Goal: Information Seeking & Learning: Learn about a topic

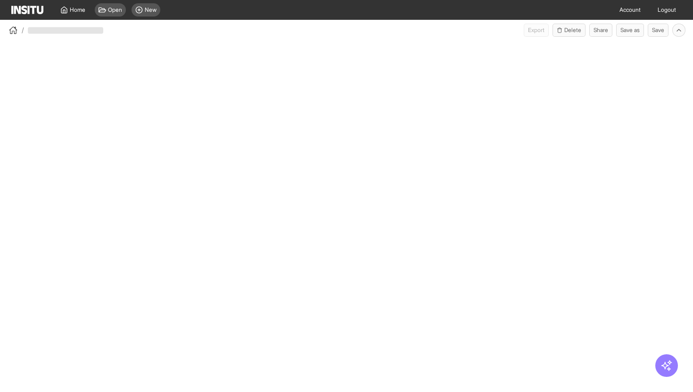
select select "**"
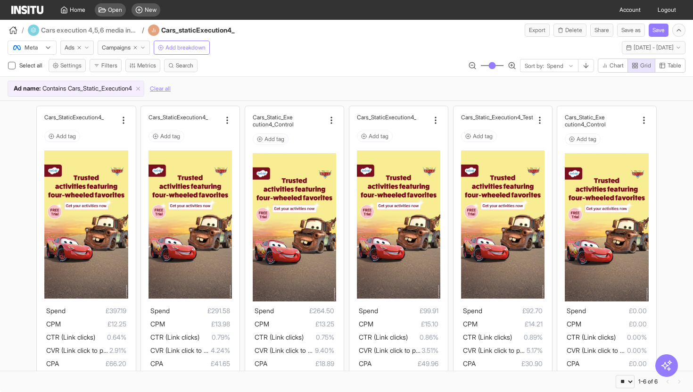
click at [0, 127] on div "Cars_Static _Execution4 Add tag Spend £397.19 CPM £12.25 CTR (Link clicks) 0.64…" at bounding box center [346, 252] width 693 height 302
click at [0, 144] on div "Cars_Static _Execution4 Add tag Spend £397.19 CPM £12.25 CTR (Link clicks) 0.64…" at bounding box center [346, 252] width 693 height 302
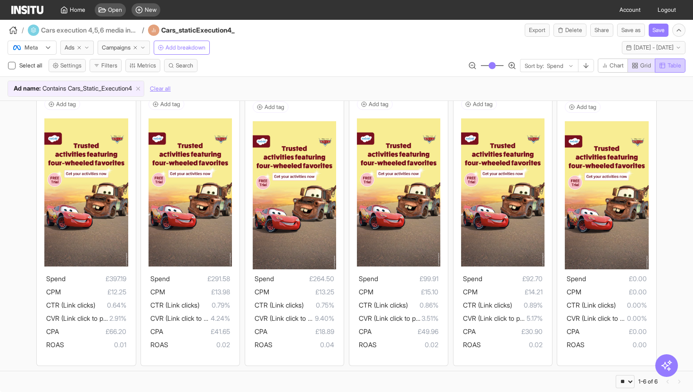
click at [669, 62] on span "Table" at bounding box center [674, 66] width 14 height 8
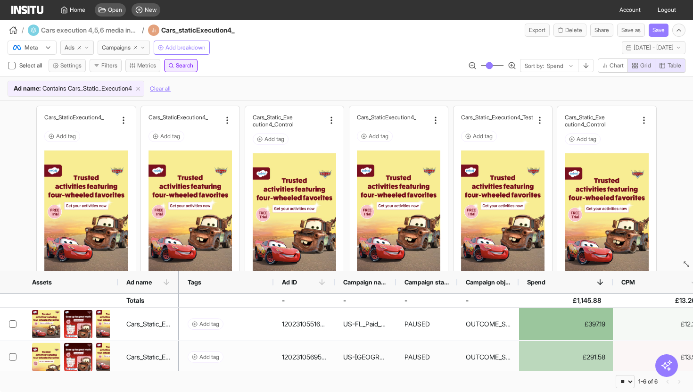
click at [182, 67] on span "Search" at bounding box center [184, 66] width 17 height 8
type input "***"
click at [243, 64] on div "**********" at bounding box center [346, 67] width 693 height 18
click at [176, 49] on span "Add breakdown" at bounding box center [185, 48] width 40 height 8
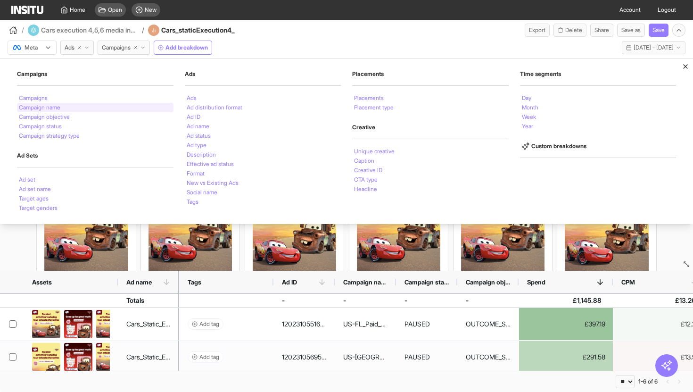
click at [46, 110] on li "Campaign name" at bounding box center [39, 108] width 41 height 6
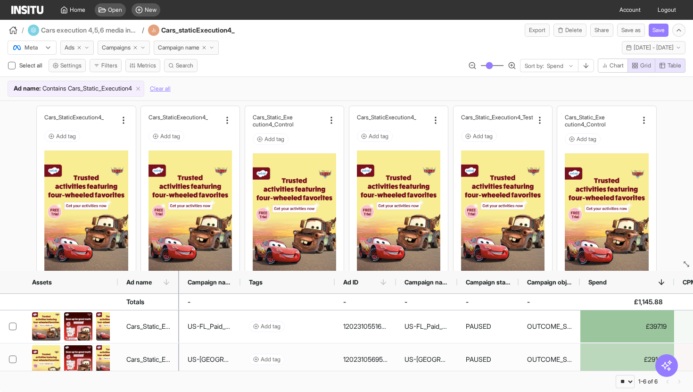
click at [668, 201] on div "Cars_Static _Execution4 Add tag Spend £397.19 CPM £12.25 CTR (Link clicks) 0.64…" at bounding box center [346, 252] width 693 height 302
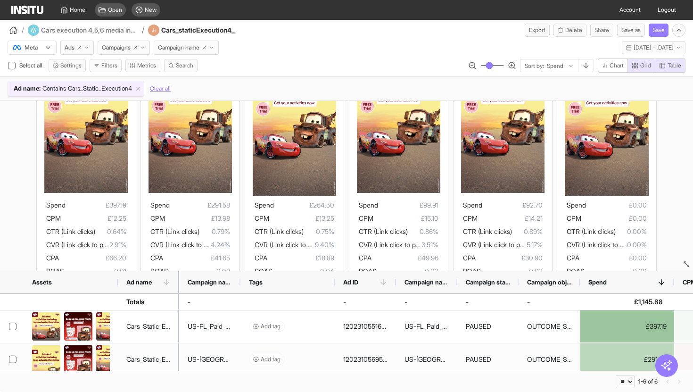
scroll to position [106, 0]
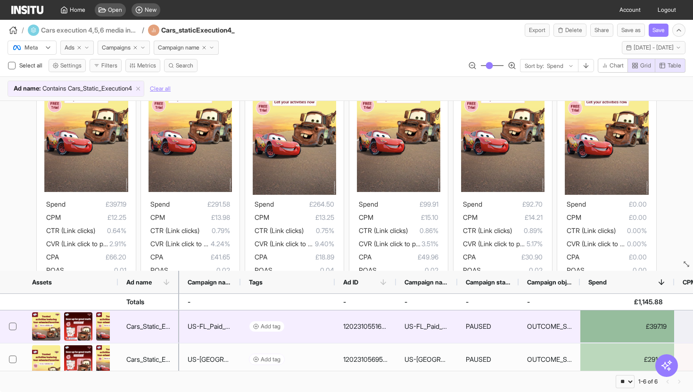
drag, startPoint x: 209, startPoint y: 324, endPoint x: 200, endPoint y: 326, distance: 9.6
click at [200, 326] on div "US-FL_Paid_Social_Prospecting_Interests_Sales_Disney_Properties_July25" at bounding box center [210, 326] width 45 height 19
drag, startPoint x: 199, startPoint y: 325, endPoint x: 223, endPoint y: 323, distance: 24.6
click at [229, 327] on div "US-FL_Paid_Social_Prospecting_Interests_Sales_Disney_Properties_July25" at bounding box center [210, 326] width 45 height 19
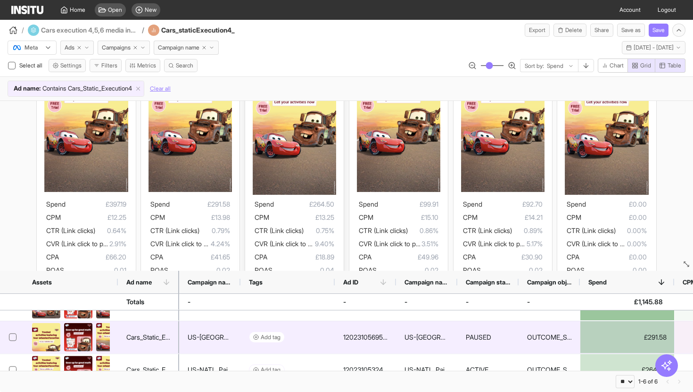
scroll to position [67, 0]
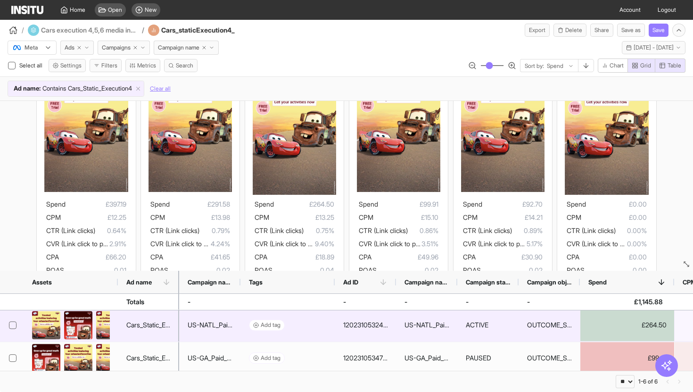
drag, startPoint x: 344, startPoint y: 323, endPoint x: 348, endPoint y: 327, distance: 6.0
click at [385, 323] on div "120231053248640432" at bounding box center [365, 324] width 45 height 19
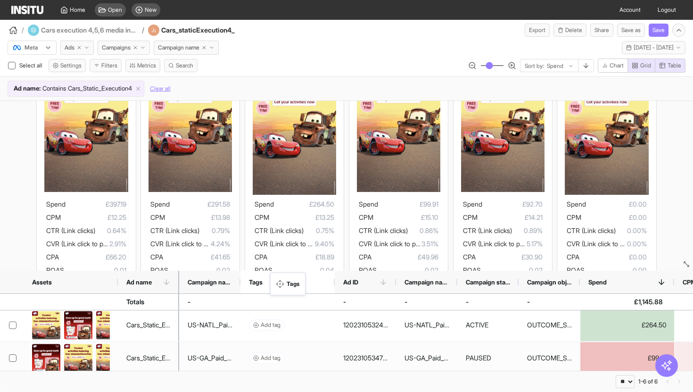
drag, startPoint x: 258, startPoint y: 276, endPoint x: 278, endPoint y: 278, distance: 19.8
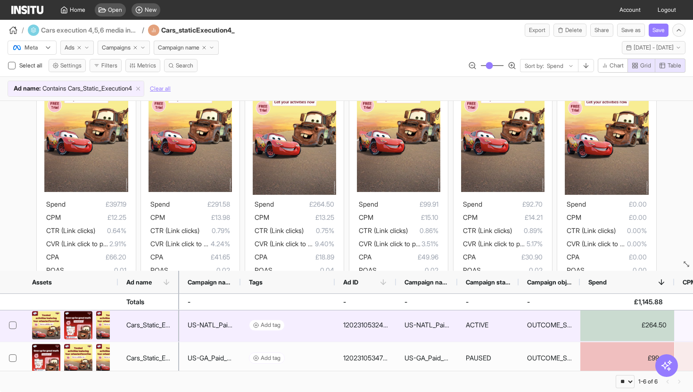
drag, startPoint x: 359, startPoint y: 324, endPoint x: 343, endPoint y: 325, distance: 16.5
click at [370, 325] on div "120231053248640432" at bounding box center [365, 324] width 45 height 19
drag, startPoint x: 342, startPoint y: 325, endPoint x: 411, endPoint y: 323, distance: 68.8
click at [411, 323] on div "US-NATL_Paid_Social_Prospecting_Interests_Sales_Disney_Properties_July25 Add ta…" at bounding box center [662, 325] width 966 height 33
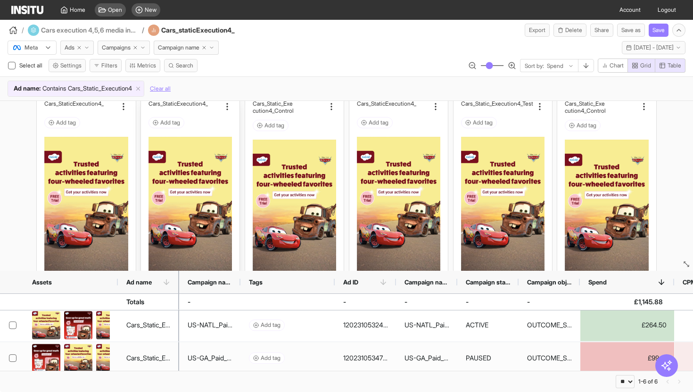
scroll to position [0, 0]
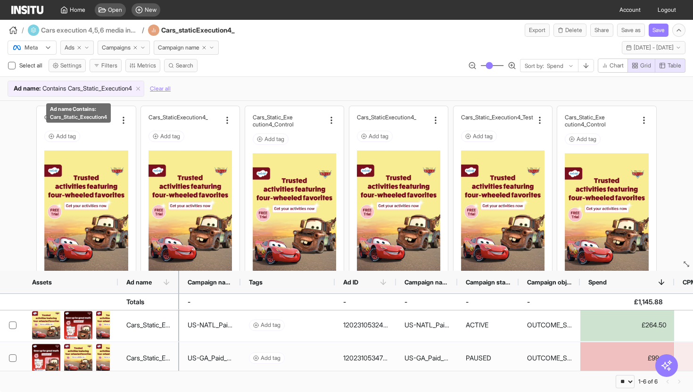
click at [99, 90] on span "Cars_Static_Execution4" at bounding box center [100, 88] width 64 height 9
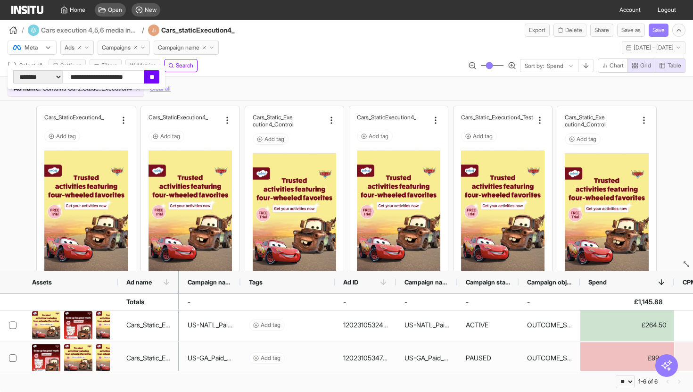
click at [126, 78] on input "**********" at bounding box center [103, 76] width 82 height 13
type input "******"
click at [159, 81] on input "**" at bounding box center [151, 76] width 15 height 13
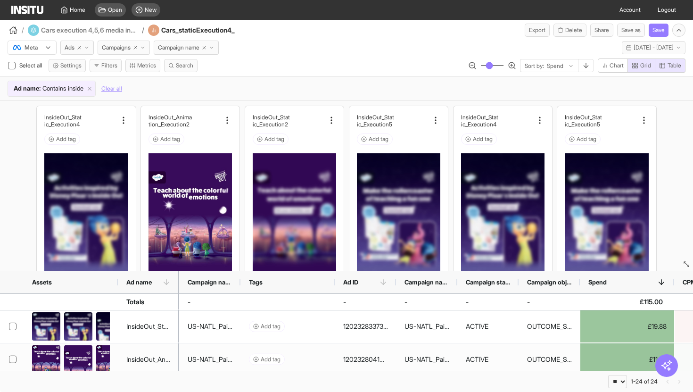
click at [253, 90] on div "Ad name : Contains inside Clear all" at bounding box center [347, 89] width 678 height 16
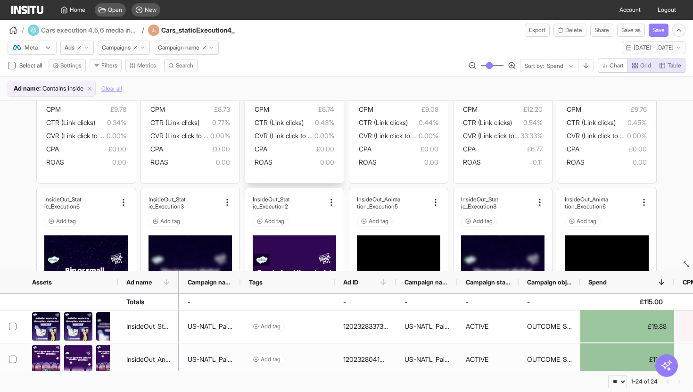
scroll to position [261, 0]
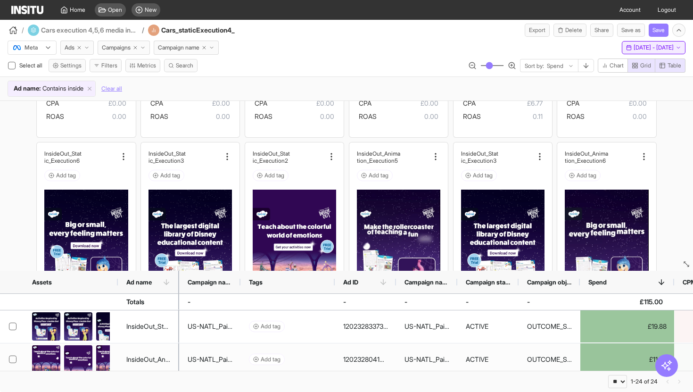
click at [656, 50] on span "[DATE] - [DATE]" at bounding box center [653, 48] width 40 height 8
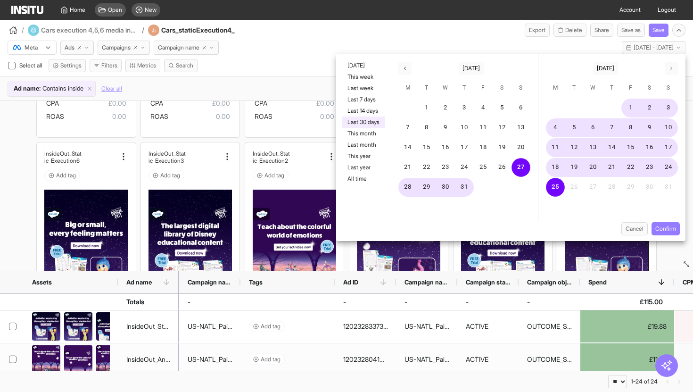
click at [363, 22] on div "/ Cars execution 4,5,6 media investigation / Cars_staticExecution4_ Export Dele…" at bounding box center [346, 28] width 693 height 17
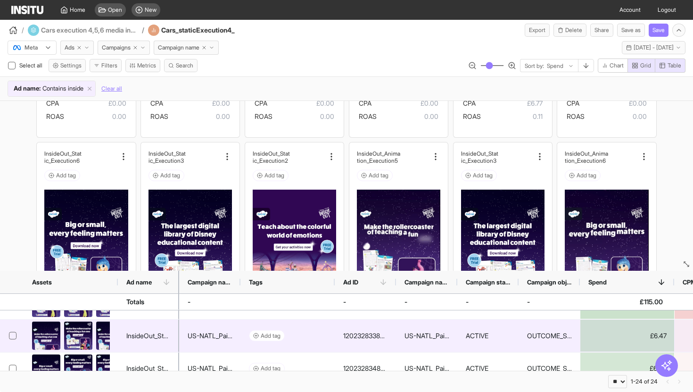
scroll to position [156, 0]
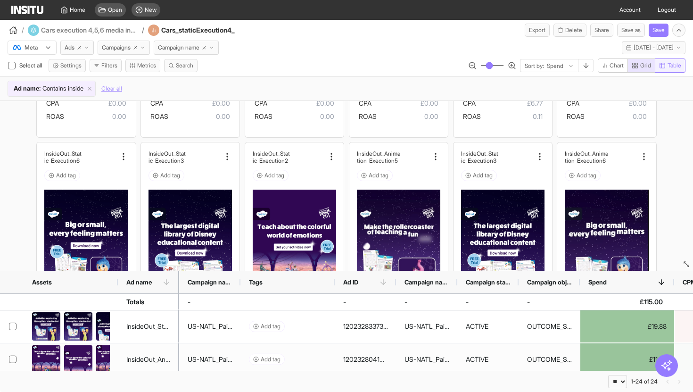
click at [671, 62] on span "Table" at bounding box center [674, 66] width 14 height 8
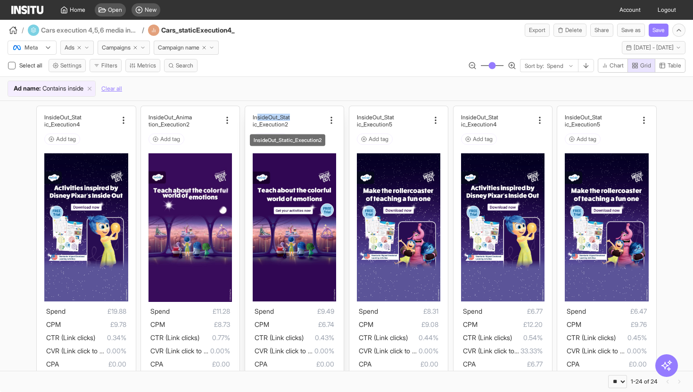
drag, startPoint x: 305, startPoint y: 118, endPoint x: 257, endPoint y: 115, distance: 47.6
click at [257, 115] on div "InsideOut_Stat ic_Execution2" at bounding box center [289, 121] width 72 height 14
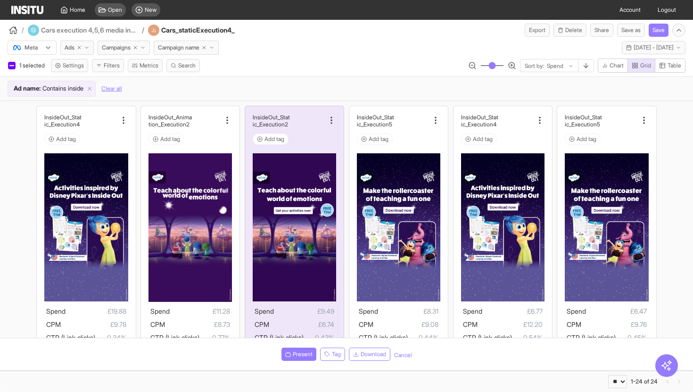
click at [335, 77] on div "Ad name : Contains inside Clear all" at bounding box center [346, 88] width 693 height 24
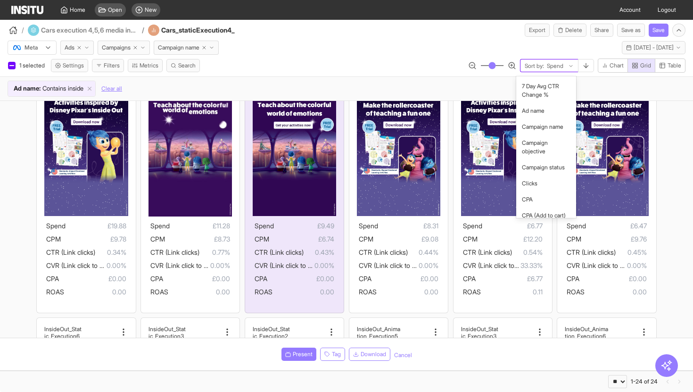
click at [560, 66] on div at bounding box center [555, 65] width 18 height 9
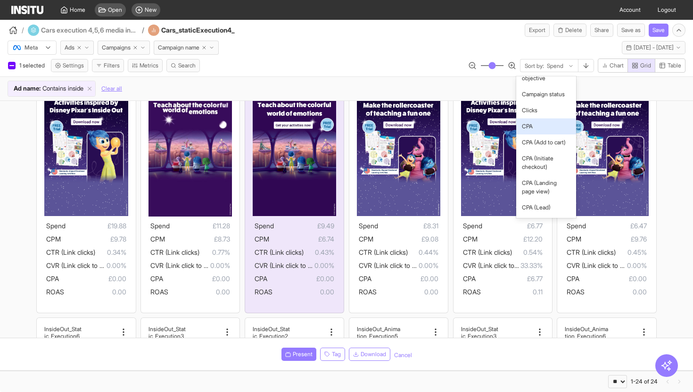
click at [536, 126] on span "CPA" at bounding box center [546, 126] width 49 height 8
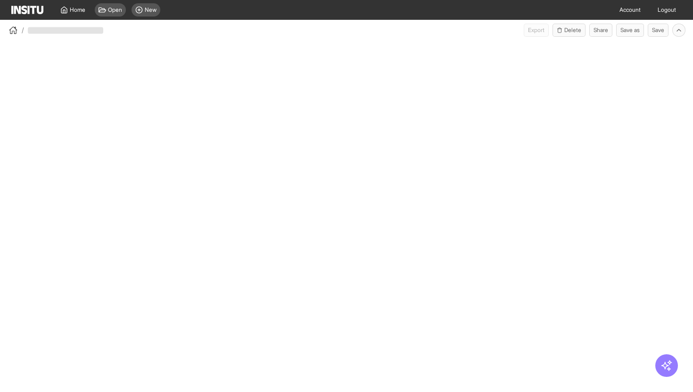
select select "**"
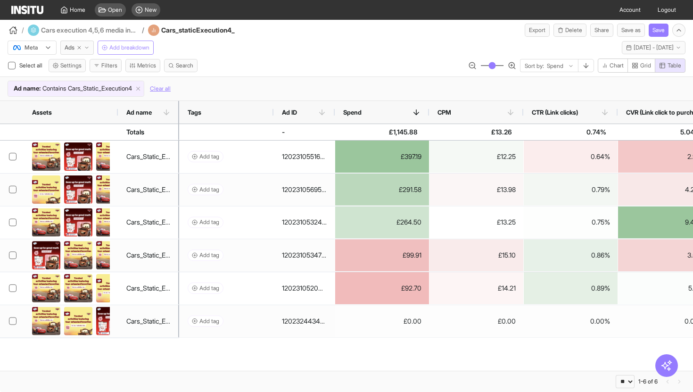
click at [130, 49] on span "Add breakdown" at bounding box center [129, 48] width 40 height 8
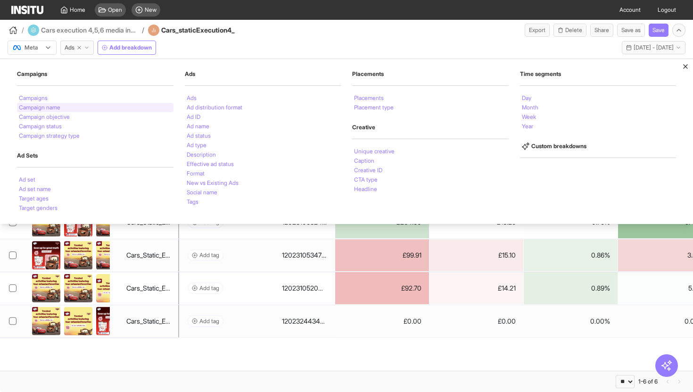
click at [68, 107] on div "Campaign name" at bounding box center [95, 107] width 156 height 9
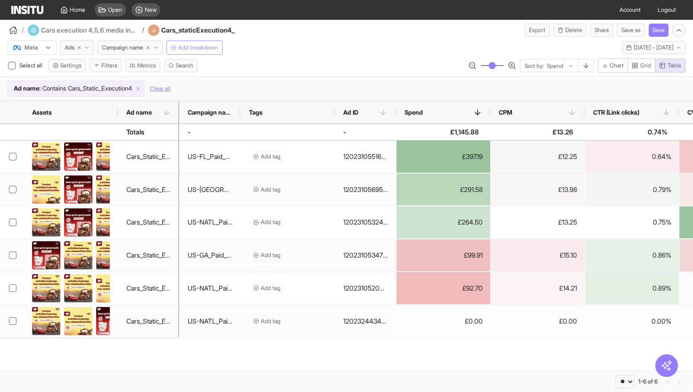
click at [195, 48] on span "Add breakdown" at bounding box center [198, 48] width 40 height 8
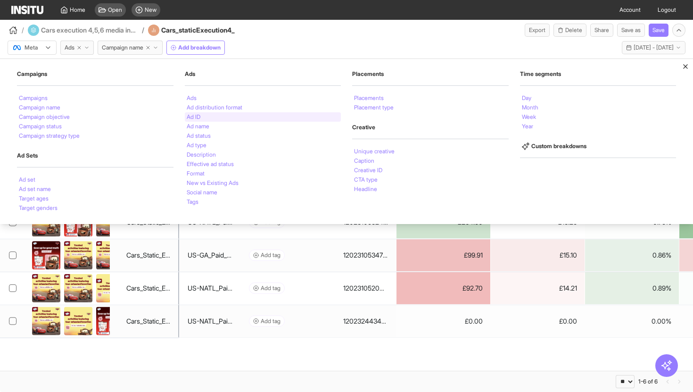
click at [192, 115] on li "Ad ID" at bounding box center [194, 117] width 14 height 6
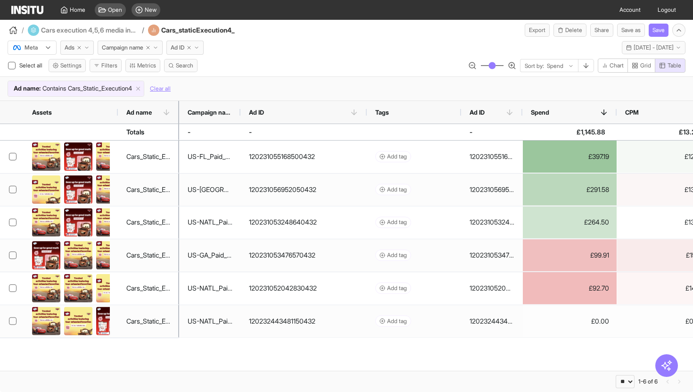
drag, startPoint x: 305, startPoint y: 109, endPoint x: 368, endPoint y: 133, distance: 67.1
click at [368, 133] on div "Assets Ad name Campaign name Ad ID Spend CPM CPA" at bounding box center [346, 236] width 693 height 270
click at [302, 155] on div "120231055168500432" at bounding box center [282, 156] width 66 height 19
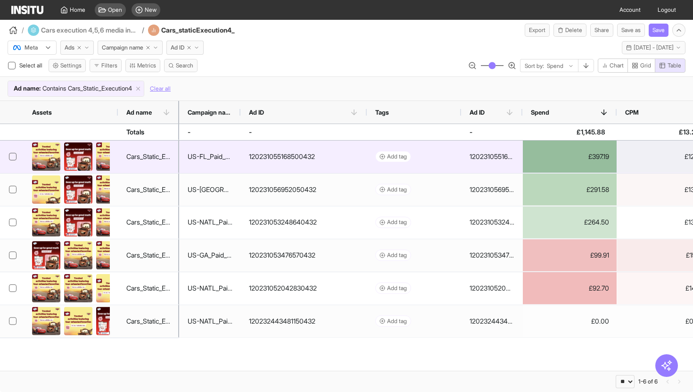
click at [302, 155] on div "120231055168500432" at bounding box center [282, 156] width 66 height 19
drag, startPoint x: 333, startPoint y: 154, endPoint x: 281, endPoint y: 154, distance: 52.3
click at [281, 154] on div "120231055168500432" at bounding box center [303, 156] width 126 height 33
drag, startPoint x: 245, startPoint y: 152, endPoint x: 254, endPoint y: 155, distance: 10.0
click at [254, 155] on div "120231055168500432" at bounding box center [303, 156] width 126 height 33
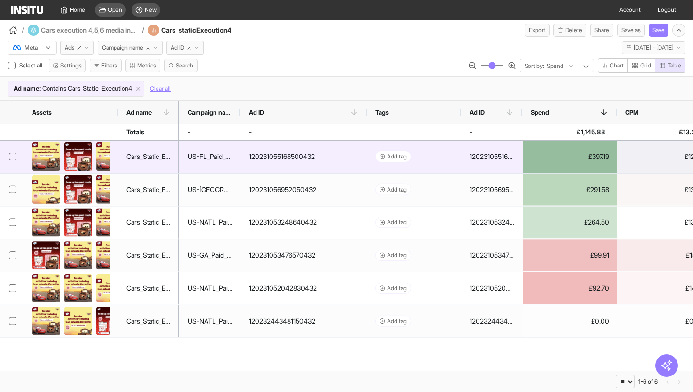
click at [254, 155] on div "120231055168500432" at bounding box center [282, 156] width 66 height 19
drag, startPoint x: 252, startPoint y: 156, endPoint x: 303, endPoint y: 155, distance: 51.8
click at [303, 155] on div "120231055168500432" at bounding box center [282, 156] width 66 height 19
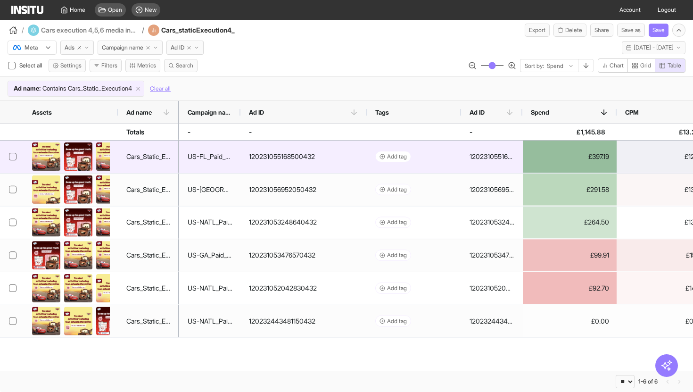
drag, startPoint x: 302, startPoint y: 155, endPoint x: 297, endPoint y: 154, distance: 5.3
click at [302, 155] on div "120231055168500432" at bounding box center [282, 156] width 66 height 19
click at [291, 153] on div "120231055168500432" at bounding box center [282, 156] width 66 height 19
drag, startPoint x: 290, startPoint y: 153, endPoint x: 280, endPoint y: 153, distance: 10.4
click at [290, 153] on div "120231055168500432" at bounding box center [282, 156] width 66 height 19
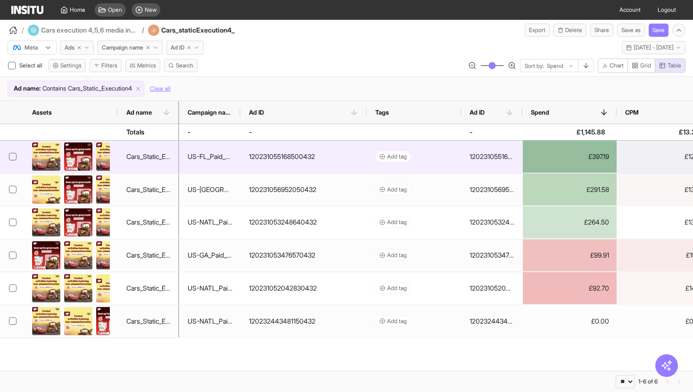
drag, startPoint x: 261, startPoint y: 152, endPoint x: 286, endPoint y: 156, distance: 25.8
click at [286, 156] on div "120231055168500432" at bounding box center [282, 156] width 66 height 19
click at [285, 156] on div "120231055168500432" at bounding box center [282, 156] width 66 height 19
click at [214, 156] on div "US-FL_Paid_Social_Prospecting_Interests_Sales_Disney_Properties_July25" at bounding box center [210, 156] width 45 height 19
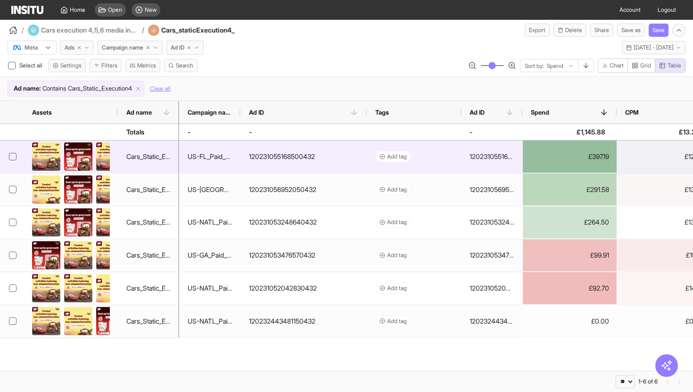
drag, startPoint x: 214, startPoint y: 156, endPoint x: 195, endPoint y: 153, distance: 19.6
click at [191, 153] on div "US-FL_Paid_Social_Prospecting_Interests_Sales_Disney_Properties_July25" at bounding box center [210, 156] width 45 height 19
drag, startPoint x: 247, startPoint y: 158, endPoint x: 347, endPoint y: 153, distance: 100.5
click at [335, 154] on div "120231055168500432" at bounding box center [303, 156] width 126 height 33
click at [482, 155] on div "120231055168500432" at bounding box center [491, 156] width 45 height 19
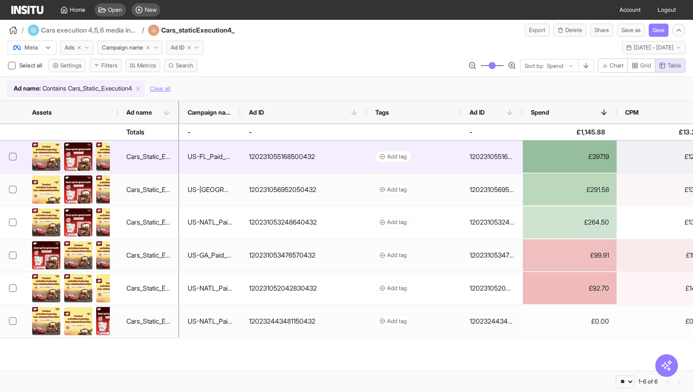
drag, startPoint x: 482, startPoint y: 155, endPoint x: 511, endPoint y: 156, distance: 28.3
click at [511, 156] on div "120231055168500432" at bounding box center [491, 156] width 45 height 19
drag, startPoint x: 268, startPoint y: 155, endPoint x: 307, endPoint y: 158, distance: 39.2
click at [307, 158] on div "120231055168500432" at bounding box center [282, 156] width 66 height 19
click at [297, 157] on div "120231055168500432" at bounding box center [282, 156] width 66 height 19
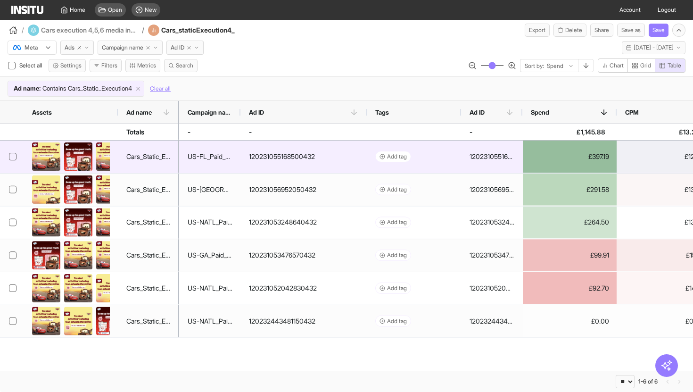
click at [266, 160] on div "120231055168500432" at bounding box center [282, 156] width 66 height 19
click at [266, 154] on div "120231055168500432" at bounding box center [282, 156] width 66 height 19
drag, startPoint x: 267, startPoint y: 153, endPoint x: 338, endPoint y: 158, distance: 71.8
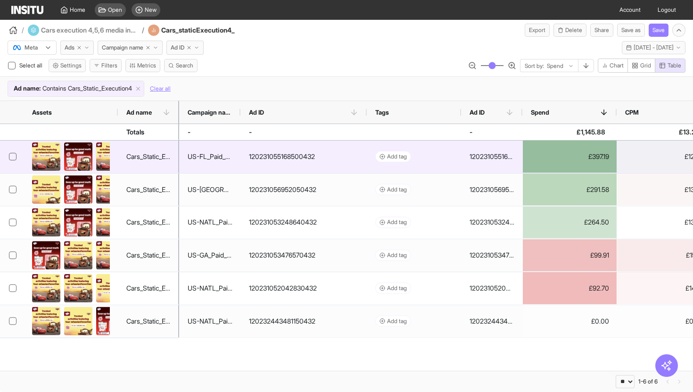
click at [342, 158] on div "120231055168500432" at bounding box center [303, 156] width 126 height 33
click at [301, 156] on div "120231055168500432" at bounding box center [282, 156] width 66 height 19
drag, startPoint x: 293, startPoint y: 156, endPoint x: 283, endPoint y: 157, distance: 10.4
click at [284, 157] on div "120231055168500432" at bounding box center [282, 156] width 66 height 19
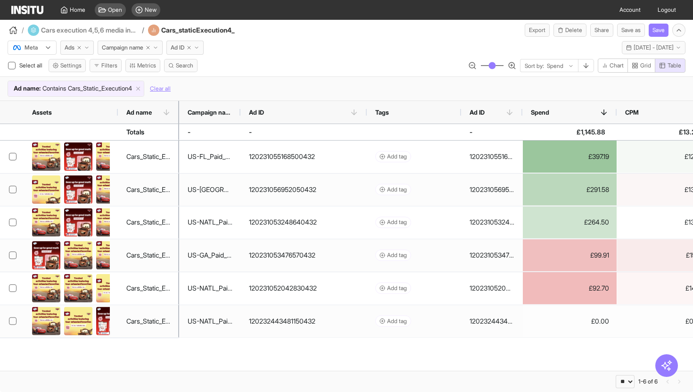
click at [30, 11] on img at bounding box center [27, 10] width 32 height 8
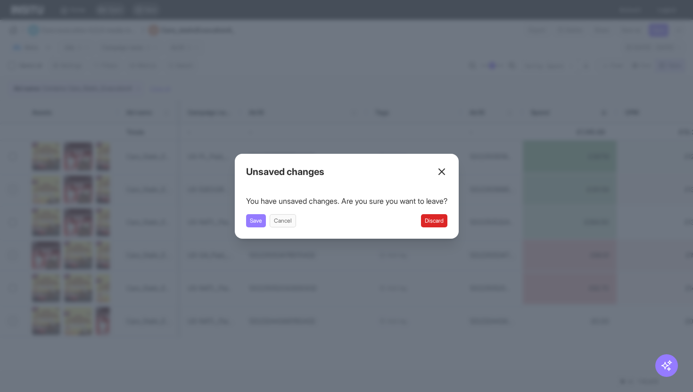
click at [441, 223] on button "Discard" at bounding box center [434, 220] width 26 height 13
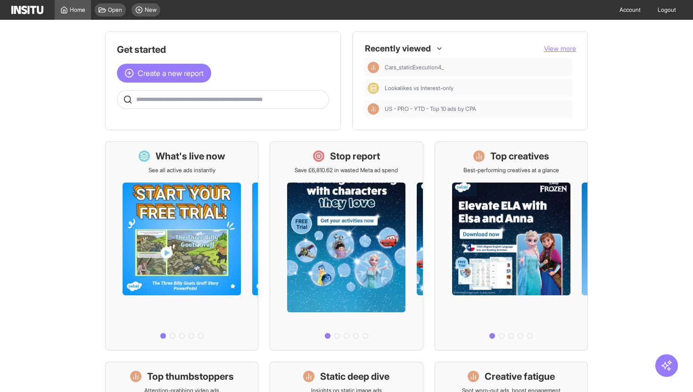
click at [101, 170] on main "Get started Create a new report Ask questions like: Which campaigns had the hig…" at bounding box center [346, 206] width 693 height 372
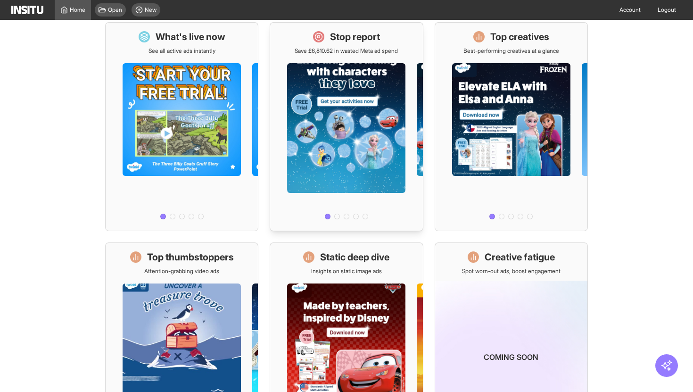
scroll to position [110, 0]
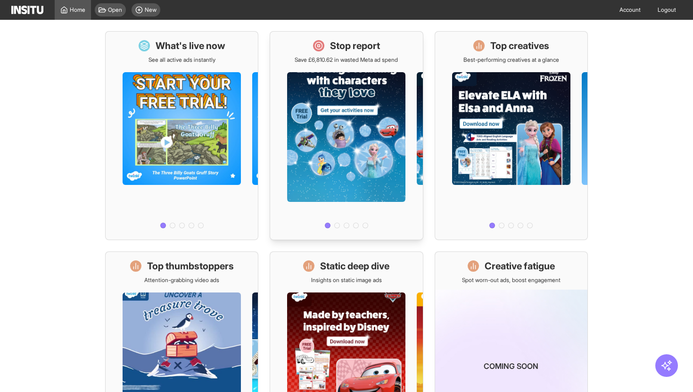
click at [363, 189] on div at bounding box center [346, 148] width 152 height 168
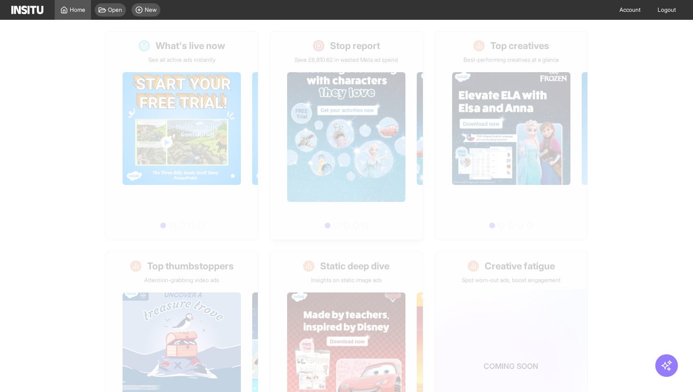
select select "**"
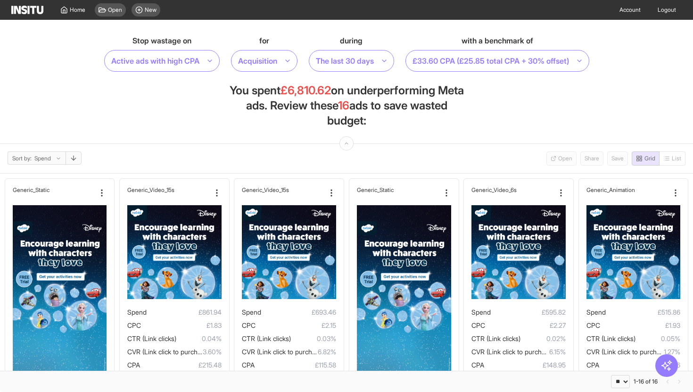
click at [187, 121] on section "Stop wastage on Active ads with high CPA for Acquisition during The last 30 day…" at bounding box center [346, 82] width 693 height 124
click at [542, 105] on section "Stop wastage on Active ads with high CPA for Acquisition during The last 30 day…" at bounding box center [346, 82] width 693 height 124
click at [436, 171] on section "Sort by: Spend Open Share Save Grid List" at bounding box center [346, 159] width 693 height 30
click at [450, 155] on section "Sort by: Spend Open Share Save Grid List" at bounding box center [346, 159] width 693 height 30
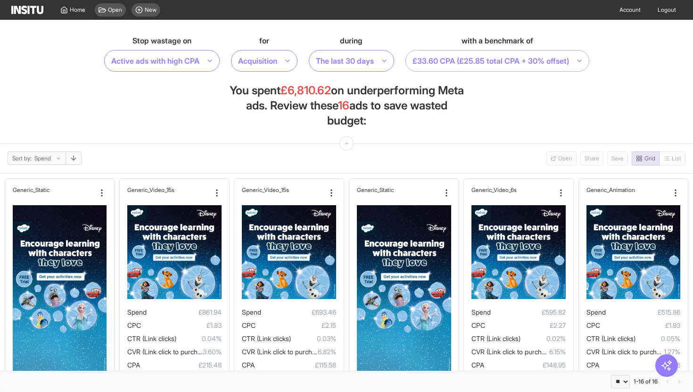
click at [483, 66] on div at bounding box center [490, 60] width 158 height 13
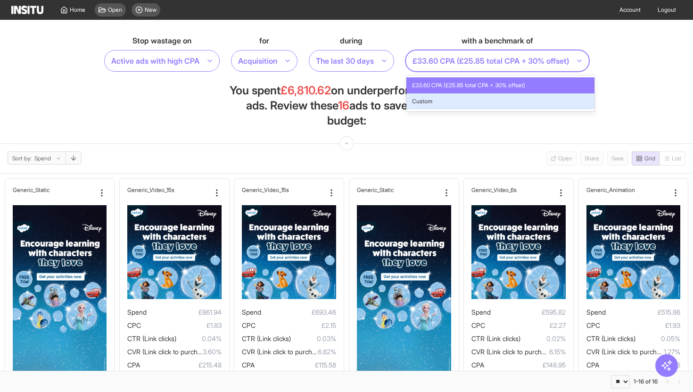
click at [474, 142] on section "Stop wastage on Active ads with high CPA for Acquisition during The last 30 day…" at bounding box center [346, 82] width 693 height 124
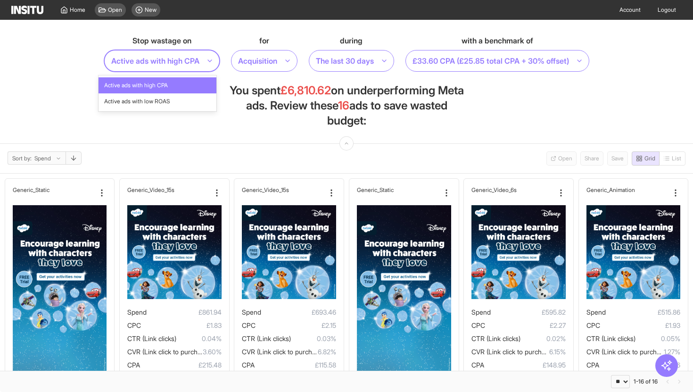
click at [194, 65] on div at bounding box center [155, 60] width 90 height 13
click at [184, 103] on span "Active ads with low ROAS" at bounding box center [157, 101] width 107 height 8
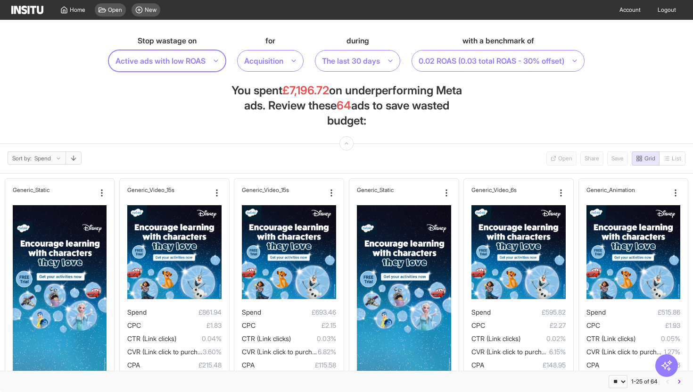
click at [197, 63] on div at bounding box center [160, 60] width 92 height 13
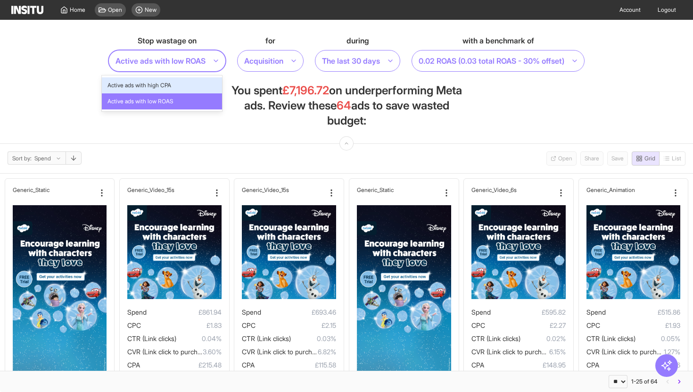
click at [192, 87] on span "Active ads with high CPA" at bounding box center [161, 85] width 109 height 8
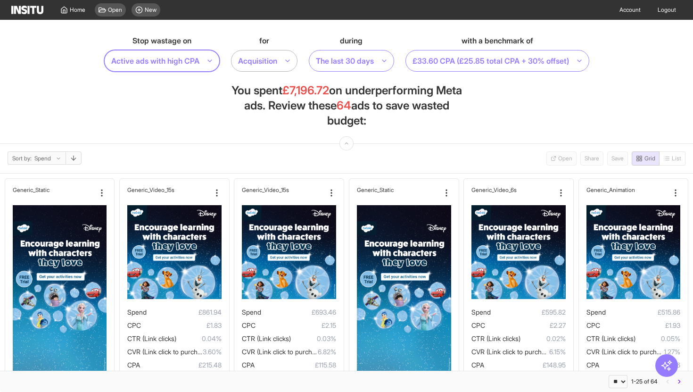
click at [261, 62] on div at bounding box center [257, 60] width 41 height 13
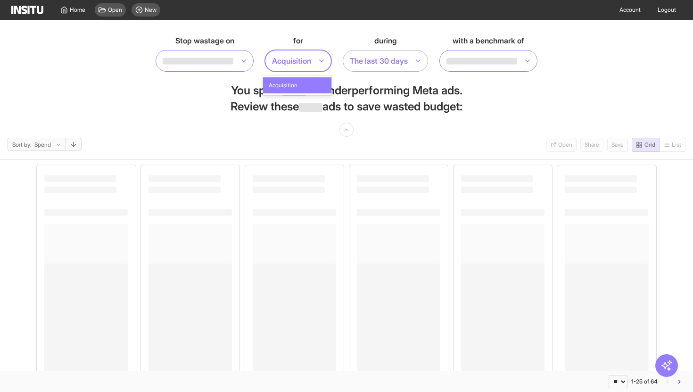
click at [368, 60] on div at bounding box center [379, 60] width 60 height 13
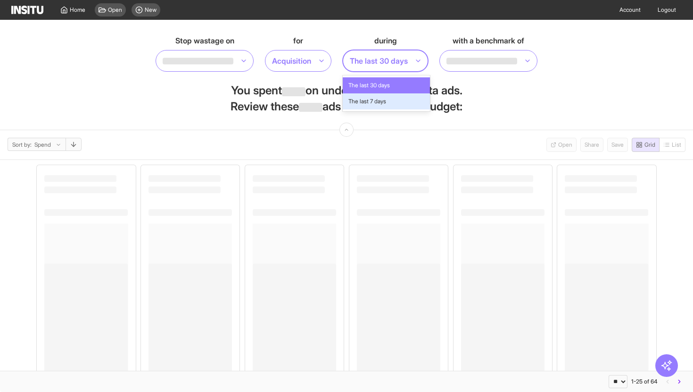
click at [384, 105] on span "The last 7 days" at bounding box center [367, 101] width 38 height 8
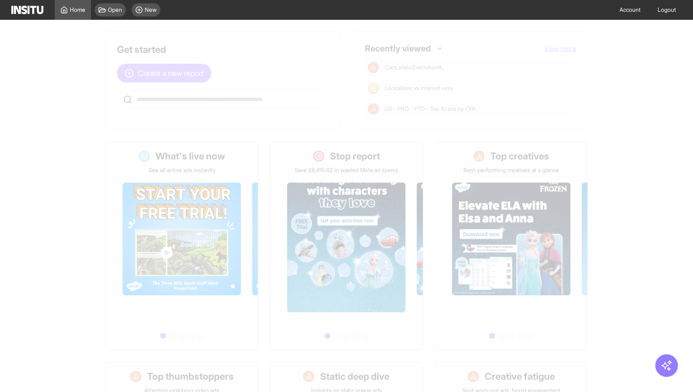
click at [635, 157] on main "Get started Create a new report Ask questions like: Which campaigns had the hig…" at bounding box center [346, 206] width 693 height 372
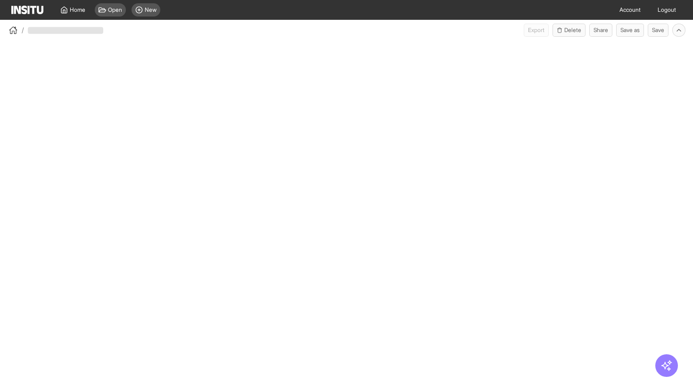
select select "**"
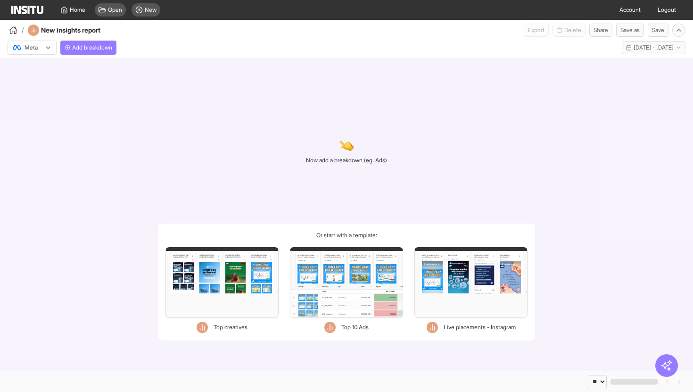
drag, startPoint x: 403, startPoint y: 123, endPoint x: 404, endPoint y: 135, distance: 12.3
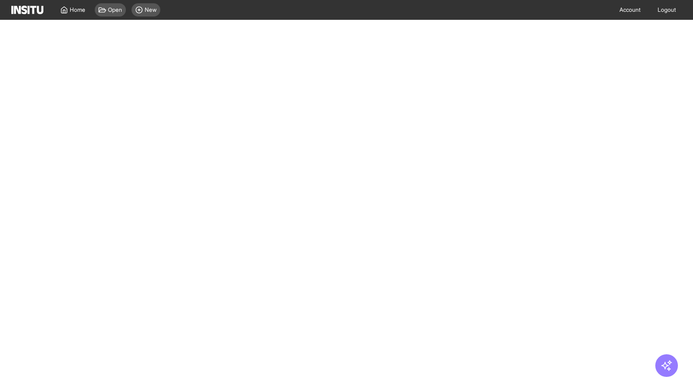
select select "**"
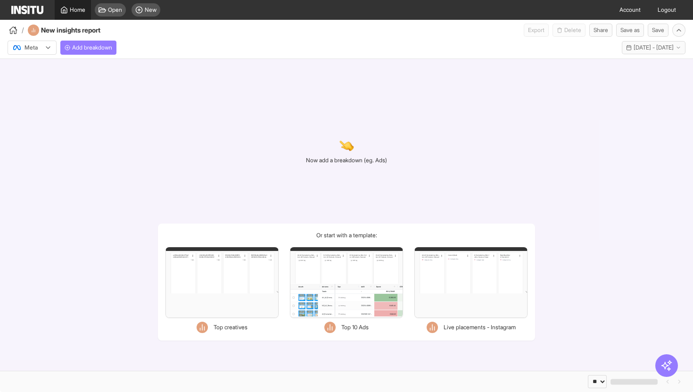
click at [71, 8] on span "Home" at bounding box center [78, 10] width 16 height 8
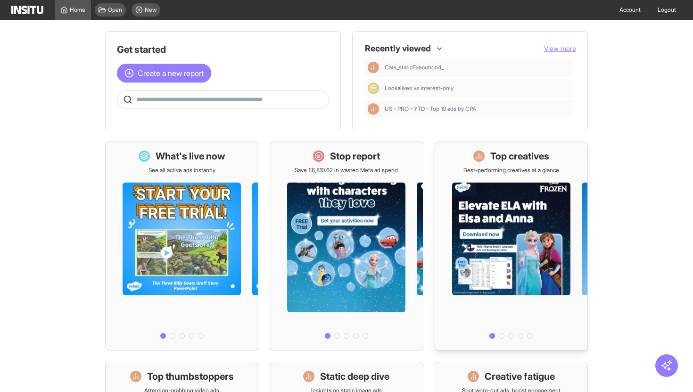
click at [498, 171] on p "Best-performing creatives at a glance" at bounding box center [511, 170] width 96 height 8
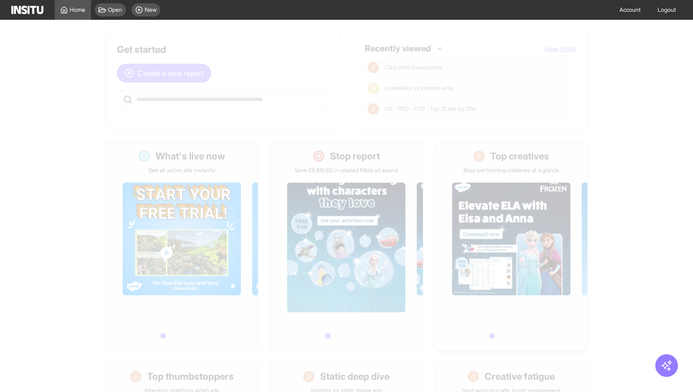
select select "**"
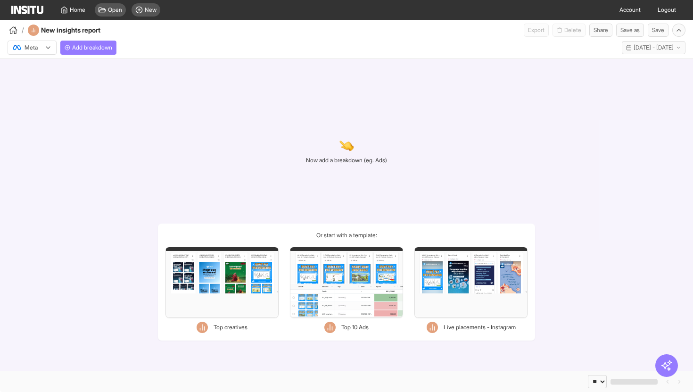
click at [228, 288] on div "Filters Format Static Video Static & Video Placement types Instagram Explore St…" at bounding box center [221, 282] width 113 height 71
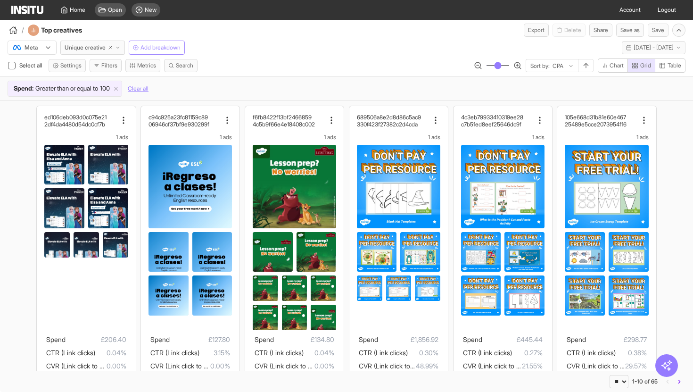
click at [145, 50] on span "Add breakdown" at bounding box center [160, 48] width 40 height 8
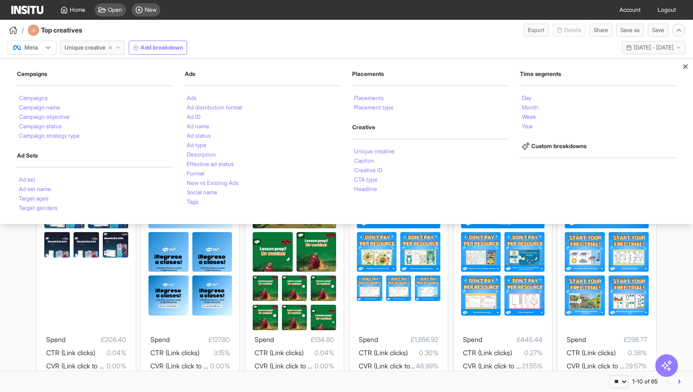
click at [274, 48] on div "Meta Unique creative Add breakdown Campaigns Campaigns Campaign name Campaign o…" at bounding box center [346, 46] width 693 height 18
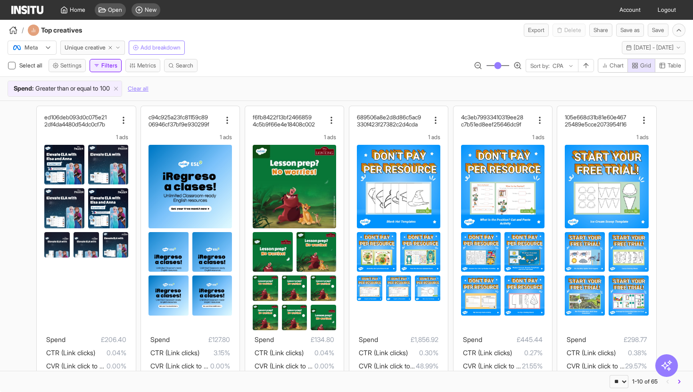
click at [106, 66] on button "Filters" at bounding box center [106, 65] width 32 height 13
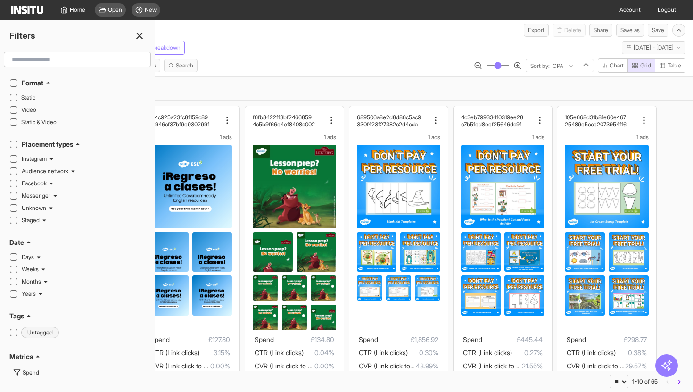
click at [62, 57] on input "text" at bounding box center [77, 59] width 139 height 17
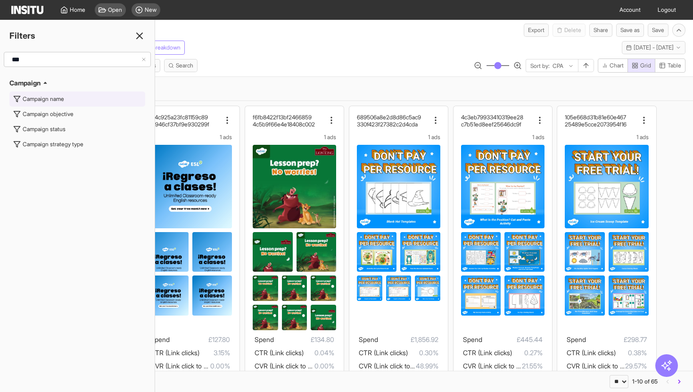
type input "***"
click at [75, 103] on button "Campaign name" at bounding box center [77, 98] width 136 height 15
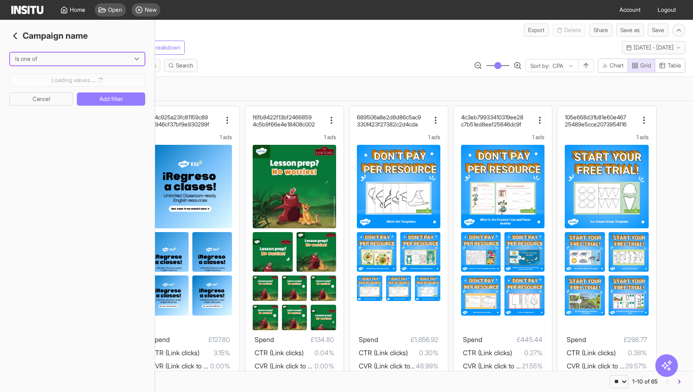
click at [93, 57] on div at bounding box center [70, 58] width 113 height 9
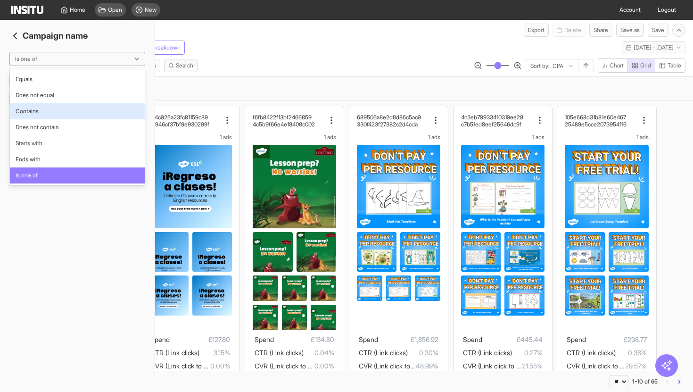
click at [72, 109] on span "Contains" at bounding box center [77, 111] width 123 height 8
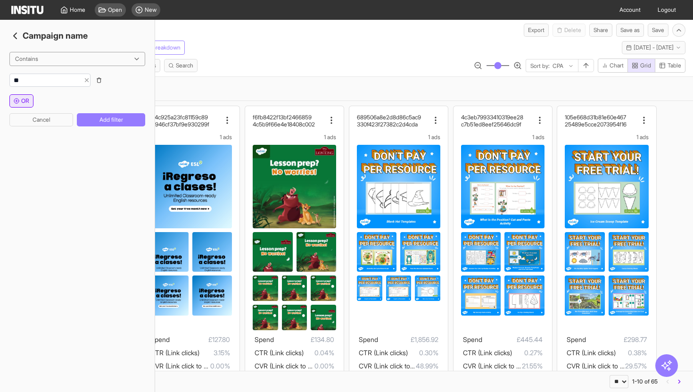
type input "**"
click at [29, 104] on button "OR" at bounding box center [21, 100] width 24 height 13
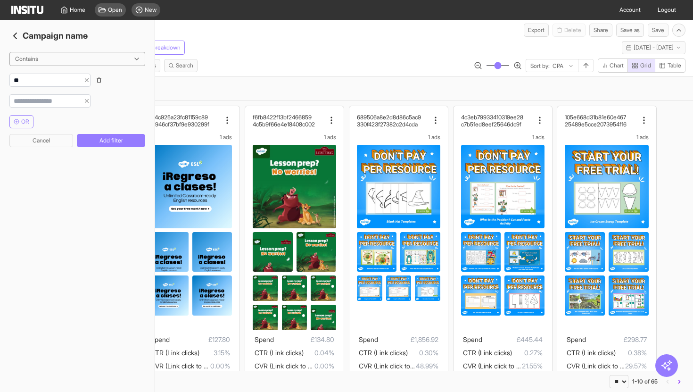
click at [34, 102] on input "string" at bounding box center [45, 100] width 70 height 9
type input "******"
click at [32, 123] on button "OR" at bounding box center [21, 121] width 24 height 13
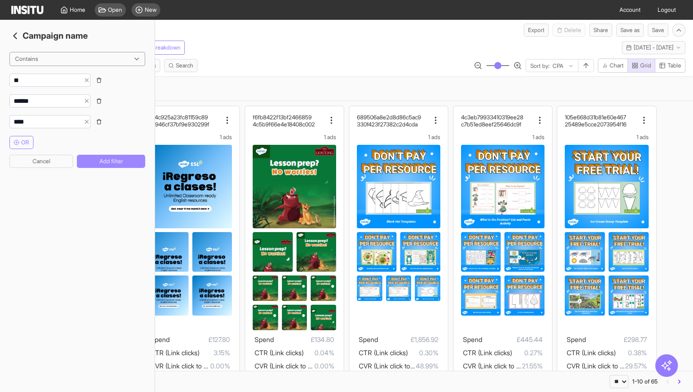
type input "****"
click at [110, 163] on button "Add filter" at bounding box center [111, 161] width 68 height 13
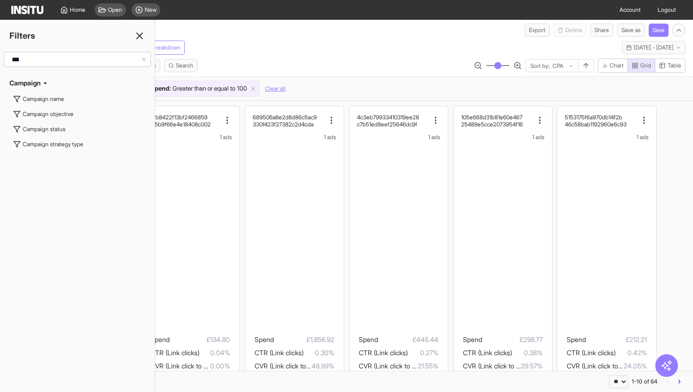
click at [319, 44] on div "Meta Unique creative Add breakdown Last 14 days - [DATE] - [DATE] [DATE] - [DAT…" at bounding box center [346, 46] width 693 height 18
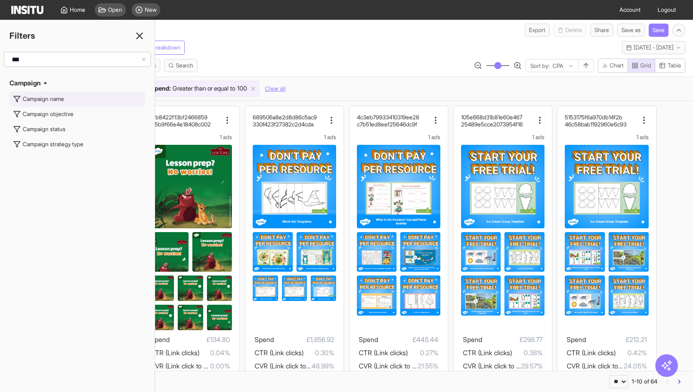
click at [45, 100] on div "Campaign name" at bounding box center [43, 99] width 41 height 8
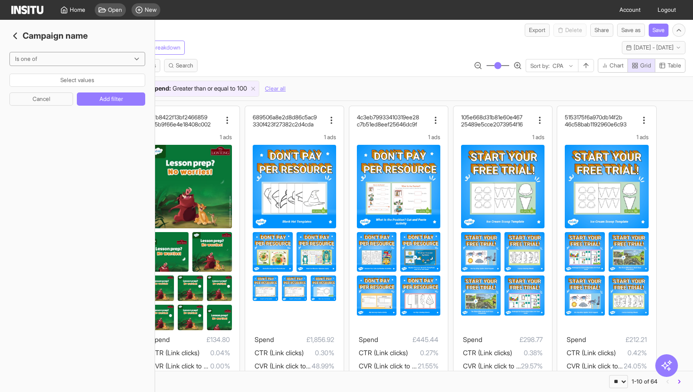
click at [246, 41] on div "Meta Unique creative Add breakdown Last 14 days - [DATE] - [DATE] [DATE] - [DAT…" at bounding box center [346, 46] width 693 height 18
click at [15, 36] on icon "button" at bounding box center [14, 35] width 11 height 11
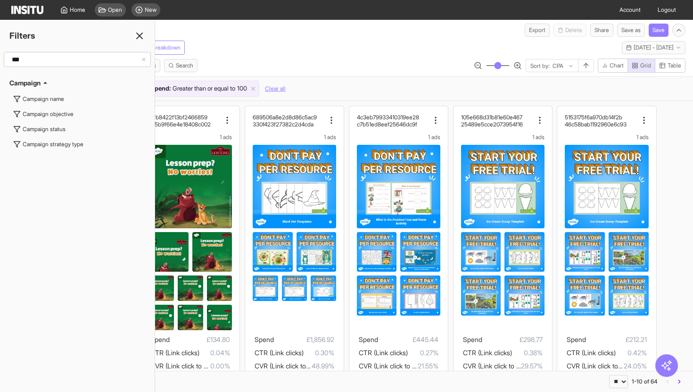
click at [234, 31] on div "/ Top creatives Export Delete Share Save as Save" at bounding box center [346, 28] width 693 height 17
click at [142, 34] on icon at bounding box center [139, 35] width 11 height 11
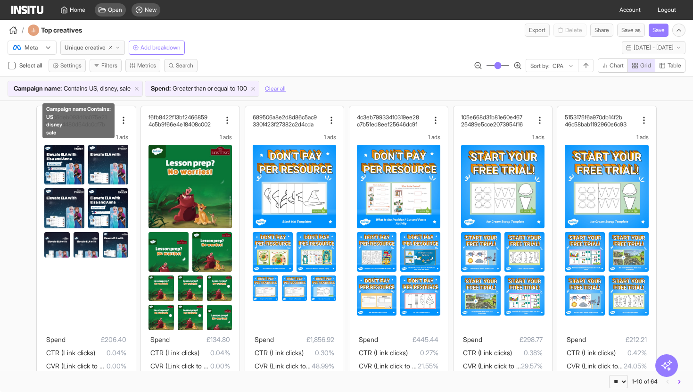
click at [106, 88] on span "US, disney, sale" at bounding box center [109, 88] width 41 height 9
select select "********"
click at [257, 80] on div "Campaign name : Contains US, disney, sale Spend : Greater than or equal to 100 …" at bounding box center [346, 88] width 693 height 24
click at [131, 92] on span "US, disney, sale" at bounding box center [109, 88] width 41 height 9
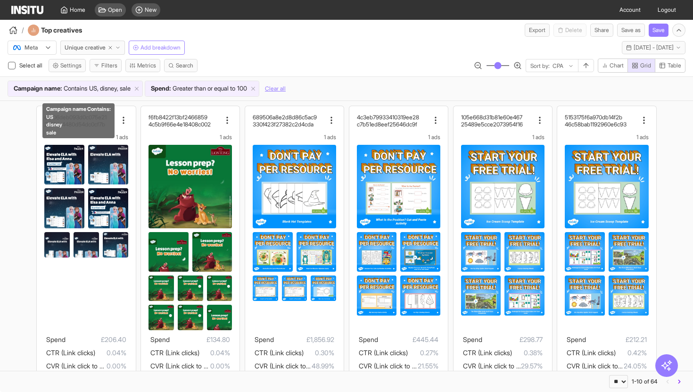
select select "********"
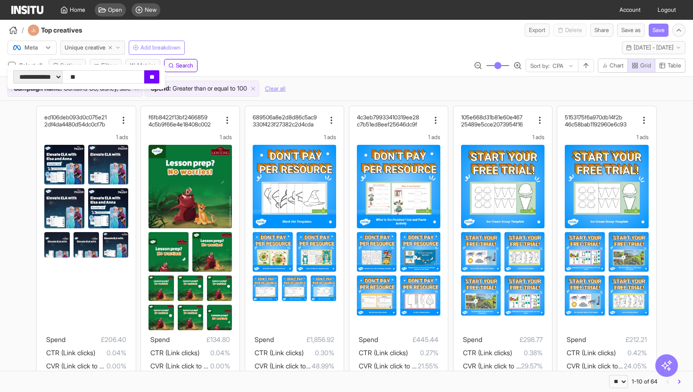
click at [294, 58] on div "**********" at bounding box center [346, 67] width 693 height 18
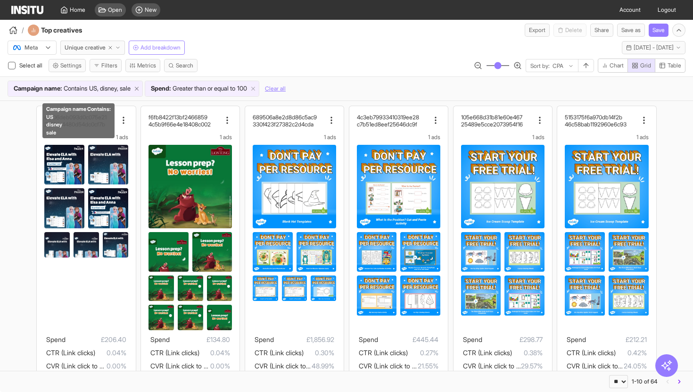
click at [140, 90] on icon at bounding box center [136, 88] width 7 height 7
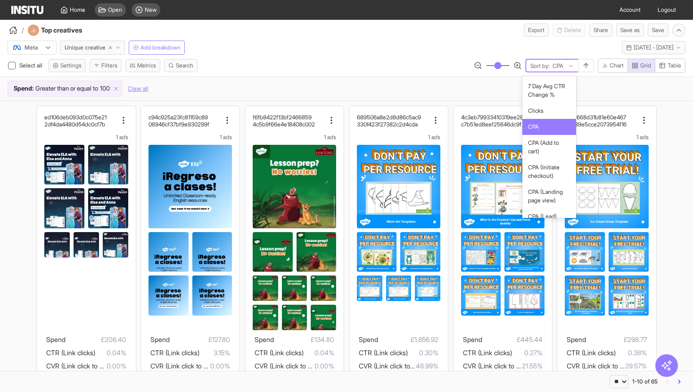
click at [544, 71] on div "Sort by: CPA" at bounding box center [552, 65] width 52 height 13
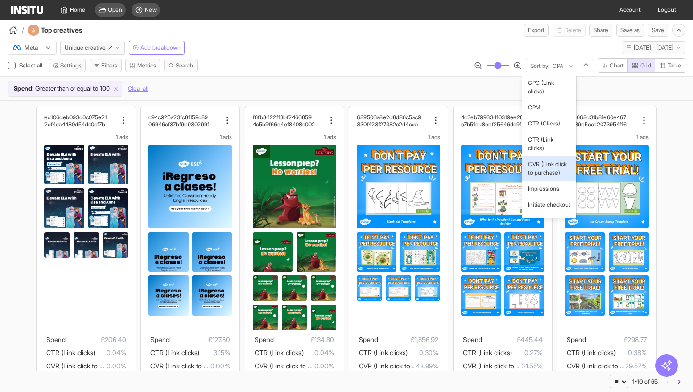
scroll to position [362, 0]
click at [555, 174] on span "CVR (Link click to purchase)" at bounding box center [549, 167] width 42 height 17
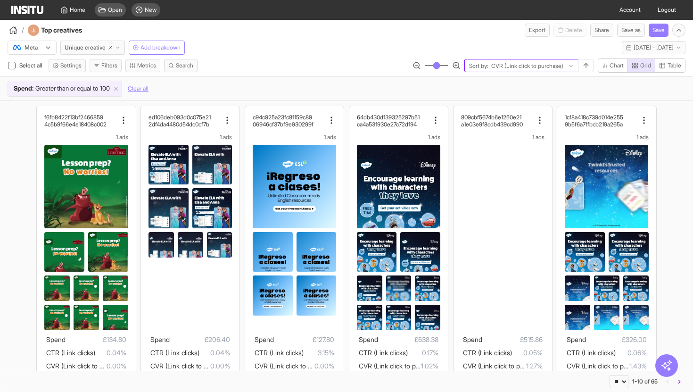
click at [549, 62] on div at bounding box center [527, 65] width 74 height 9
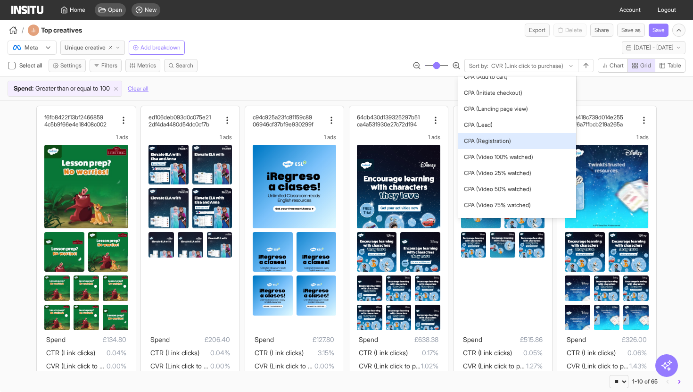
scroll to position [57, 0]
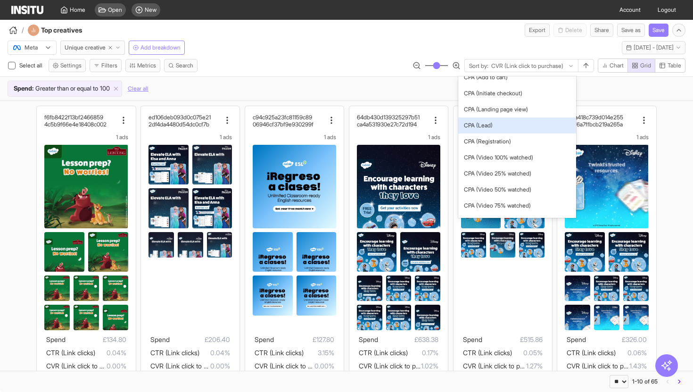
click at [503, 125] on span "CPA (Lead)" at bounding box center [517, 125] width 106 height 8
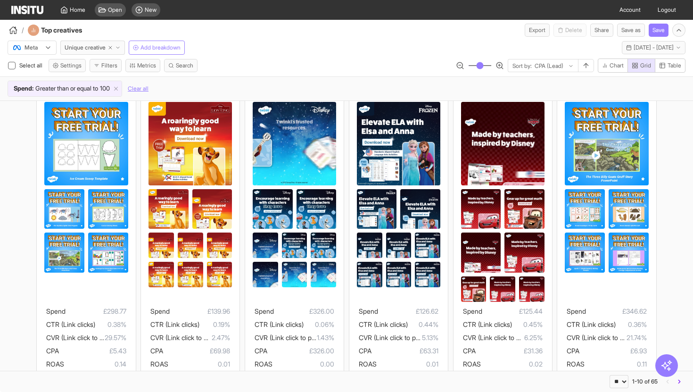
scroll to position [40, 0]
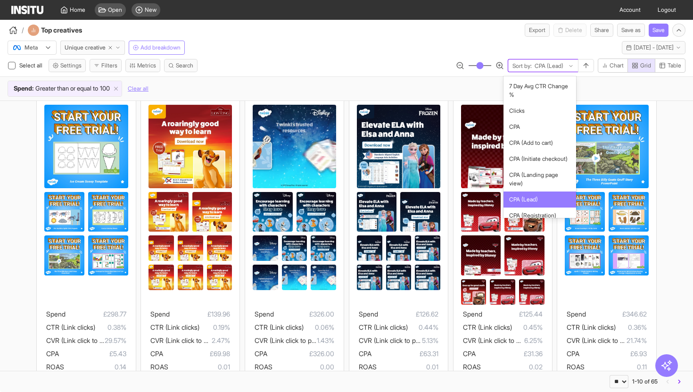
click at [555, 68] on div at bounding box center [548, 65] width 31 height 9
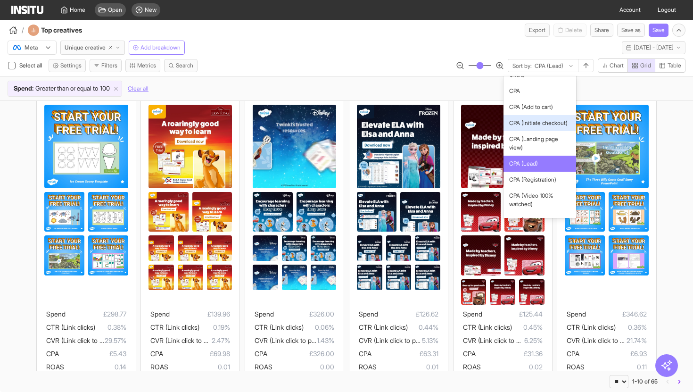
scroll to position [38, 0]
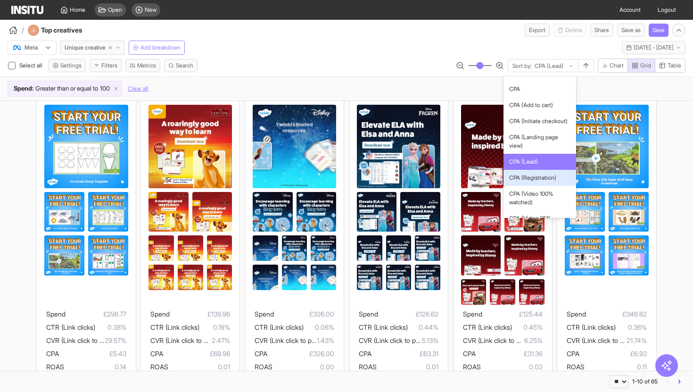
click at [532, 173] on span "CPA (Registration)" at bounding box center [532, 177] width 47 height 8
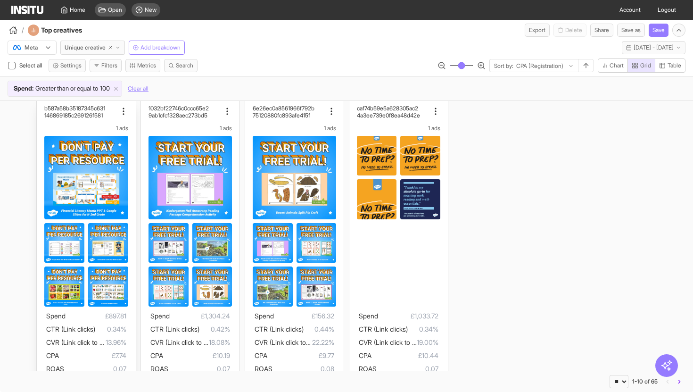
scroll to position [330, 0]
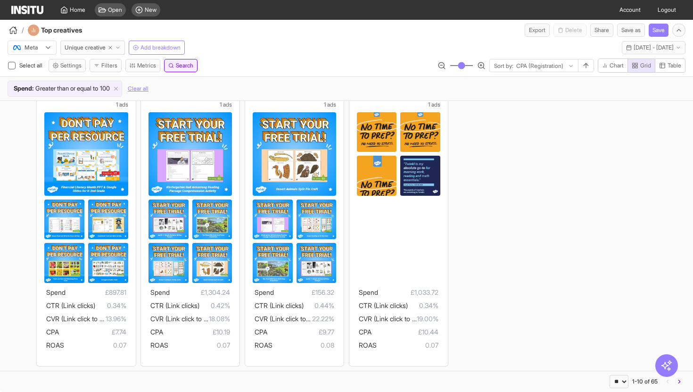
click at [174, 64] on icon "button" at bounding box center [171, 66] width 6 height 6
click at [61, 74] on select "**********" at bounding box center [37, 76] width 49 height 13
select select "********"
click at [13, 70] on select "**********" at bounding box center [37, 76] width 49 height 13
click at [127, 72] on input "text" at bounding box center [103, 76] width 82 height 13
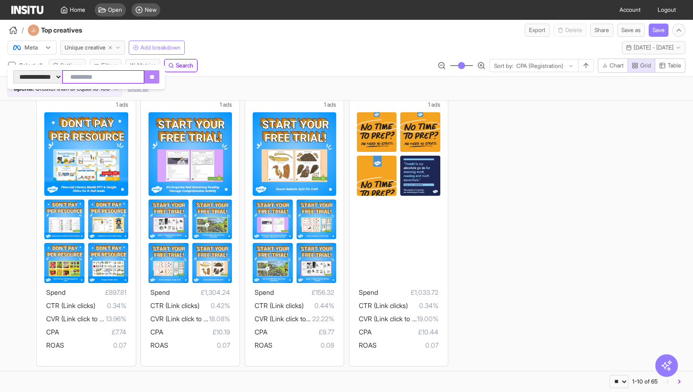
type input "*"
type input "******"
click at [159, 77] on input "**" at bounding box center [151, 76] width 15 height 13
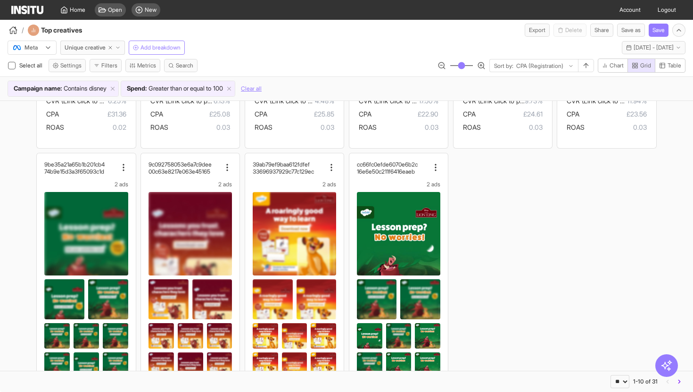
scroll to position [330, 0]
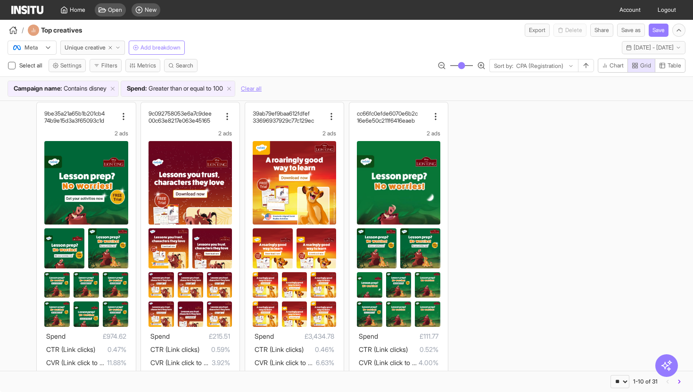
click at [0, 216] on div "22e067e77dad2adcba05 be3f3e136db0bb8390c0 2 ads Spend £125.44 CTR (Link clicks)…" at bounding box center [346, 93] width 693 height 644
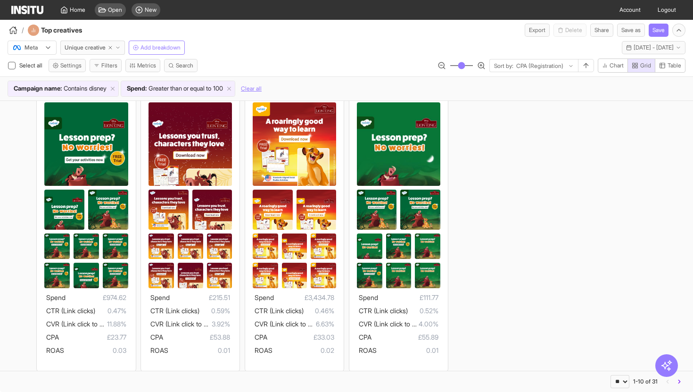
scroll to position [374, 0]
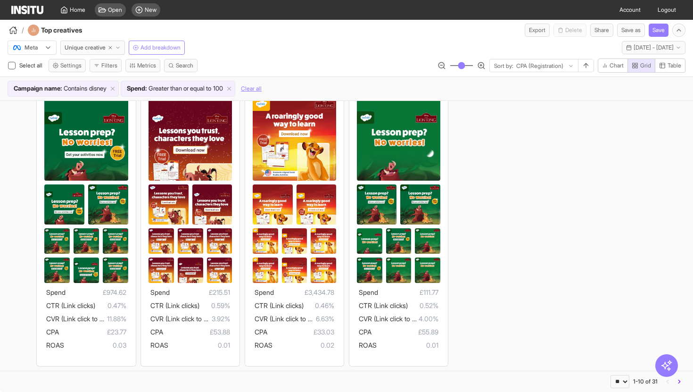
click at [522, 155] on div "22e067e77dad2adcba05 be3f3e136db0bb8390c0 2 ads Spend £125.44 CTR (Link clicks)…" at bounding box center [346, 49] width 693 height 644
click at [25, 9] on img at bounding box center [27, 10] width 32 height 8
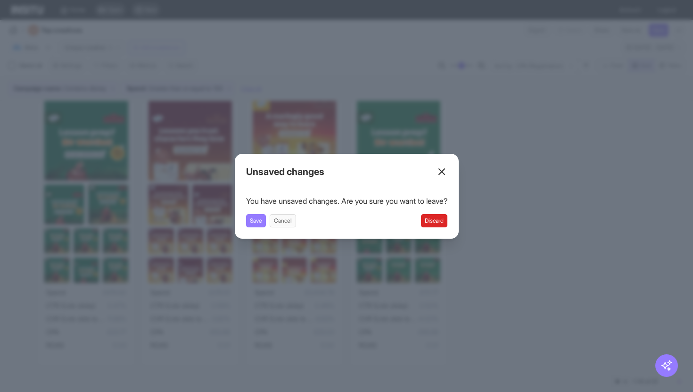
click at [432, 220] on button "Discard" at bounding box center [434, 220] width 26 height 13
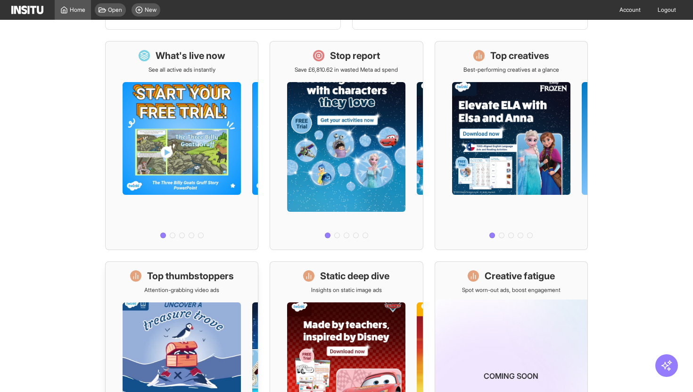
scroll to position [212, 0]
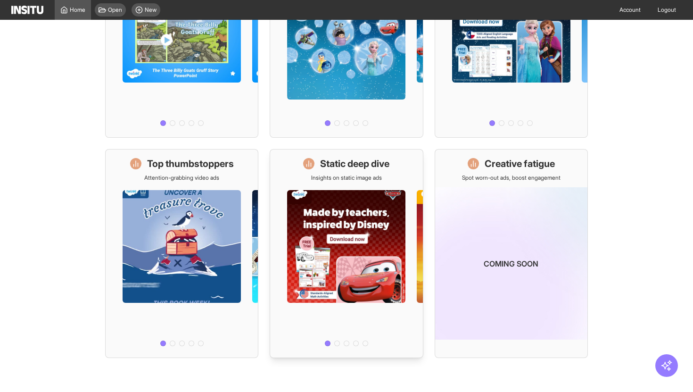
click at [367, 165] on h1 "Static deep dive" at bounding box center [354, 163] width 69 height 13
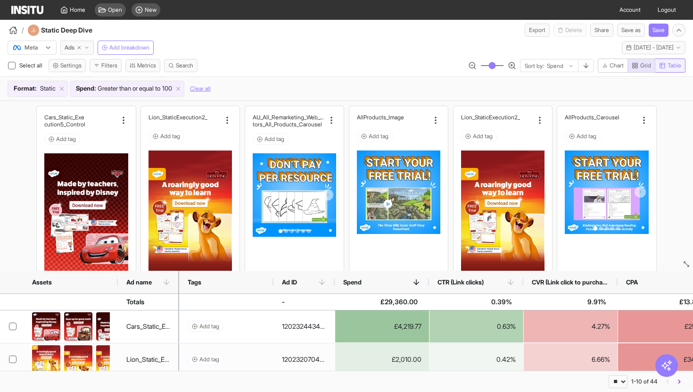
click at [669, 65] on span "Table" at bounding box center [674, 66] width 14 height 8
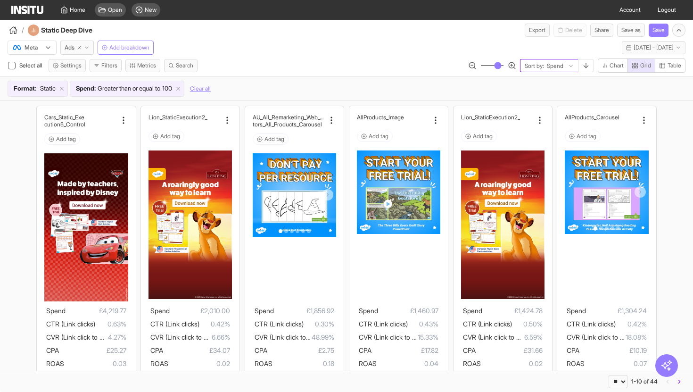
click at [553, 66] on div at bounding box center [555, 65] width 18 height 9
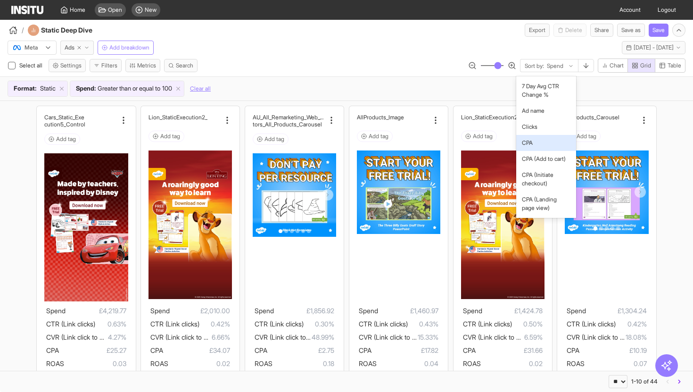
click at [543, 146] on span "CPA" at bounding box center [546, 143] width 49 height 8
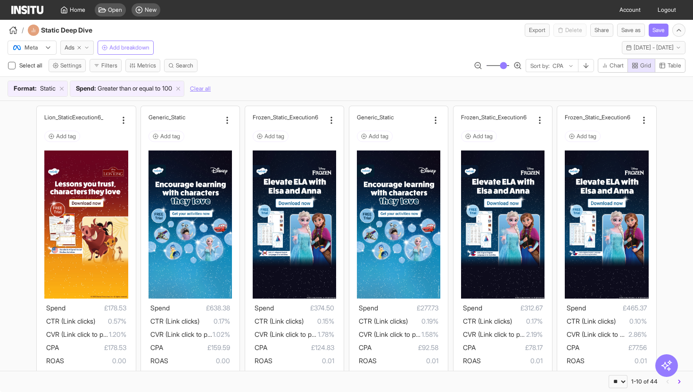
click at [11, 139] on div "Lion_Static _Execution6 Add tag Spend £178.53 CTR (Link clicks) 0.57% CVR (Link…" at bounding box center [346, 384] width 693 height 567
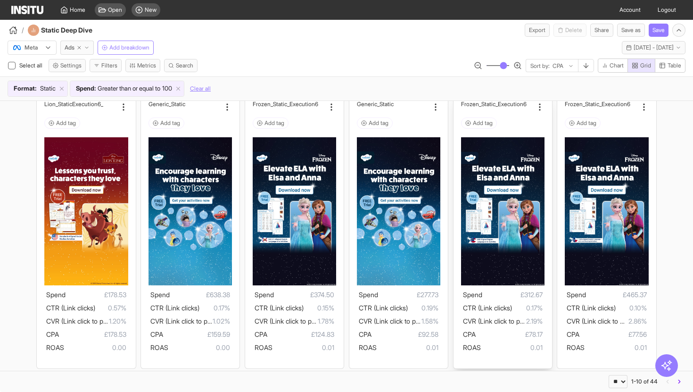
scroll to position [54, 0]
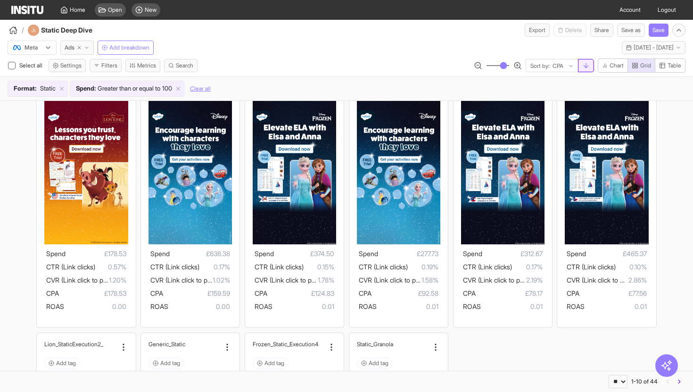
click at [578, 65] on button "button" at bounding box center [586, 65] width 16 height 13
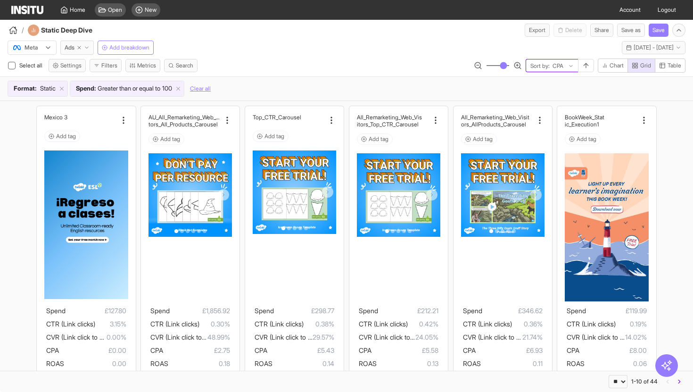
click at [557, 65] on div at bounding box center [557, 65] width 13 height 9
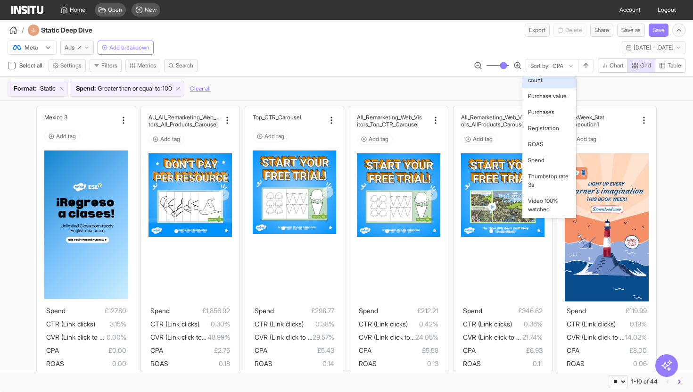
scroll to position [588, 0]
